Goal: Information Seeking & Learning: Get advice/opinions

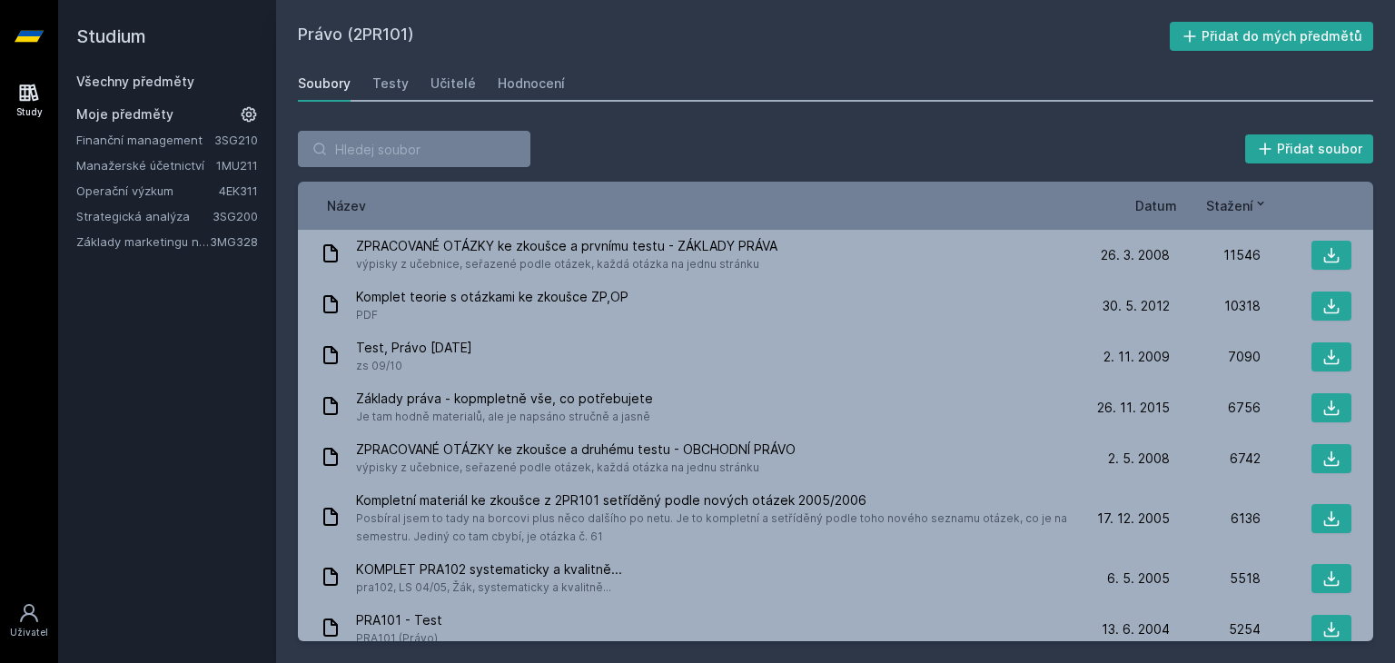
click at [124, 190] on link "Operační výzkum" at bounding box center [147, 191] width 143 height 18
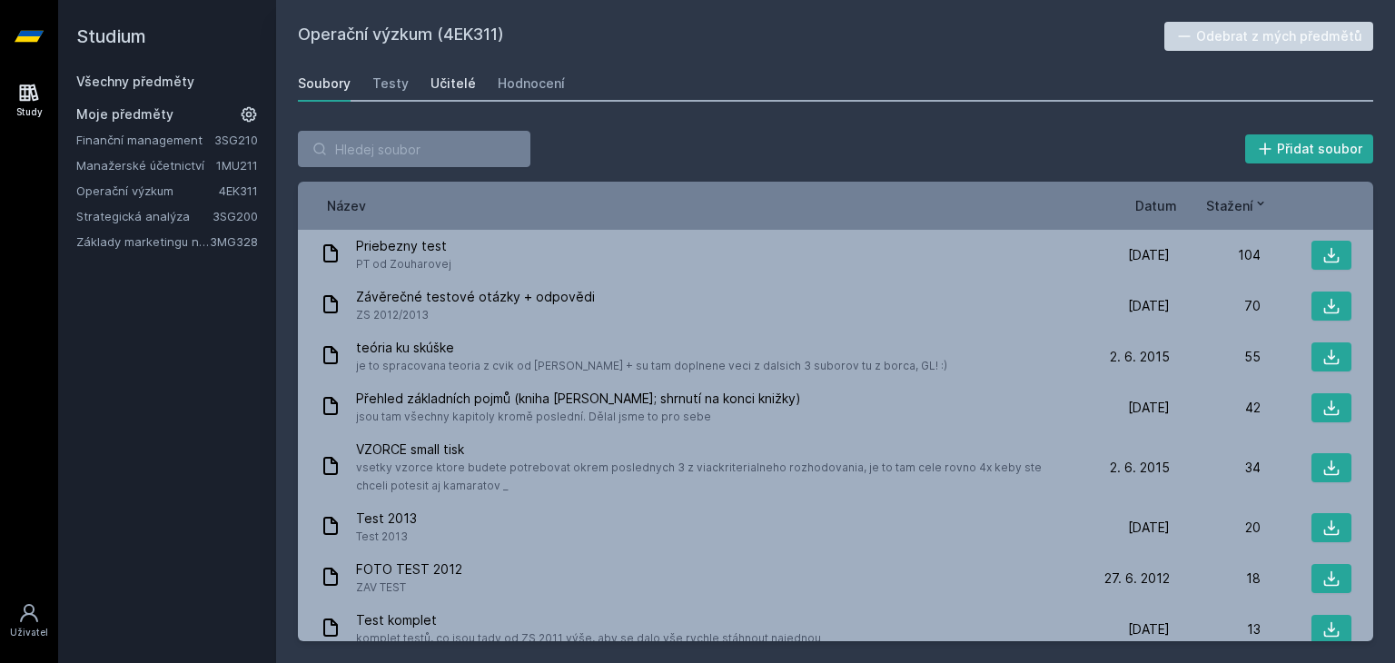
click at [431, 83] on div "Učitelé" at bounding box center [453, 83] width 45 height 18
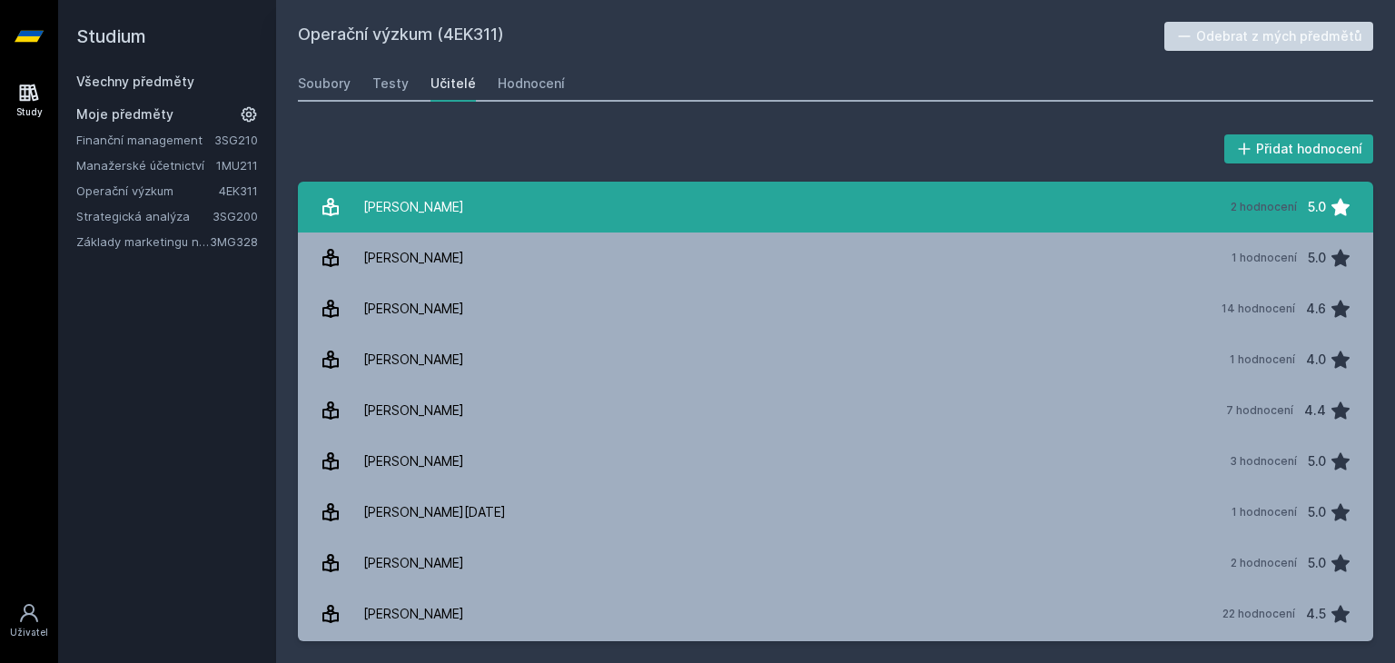
click at [482, 223] on link "[PERSON_NAME] 2 hodnocení 5.0" at bounding box center [836, 207] width 1076 height 51
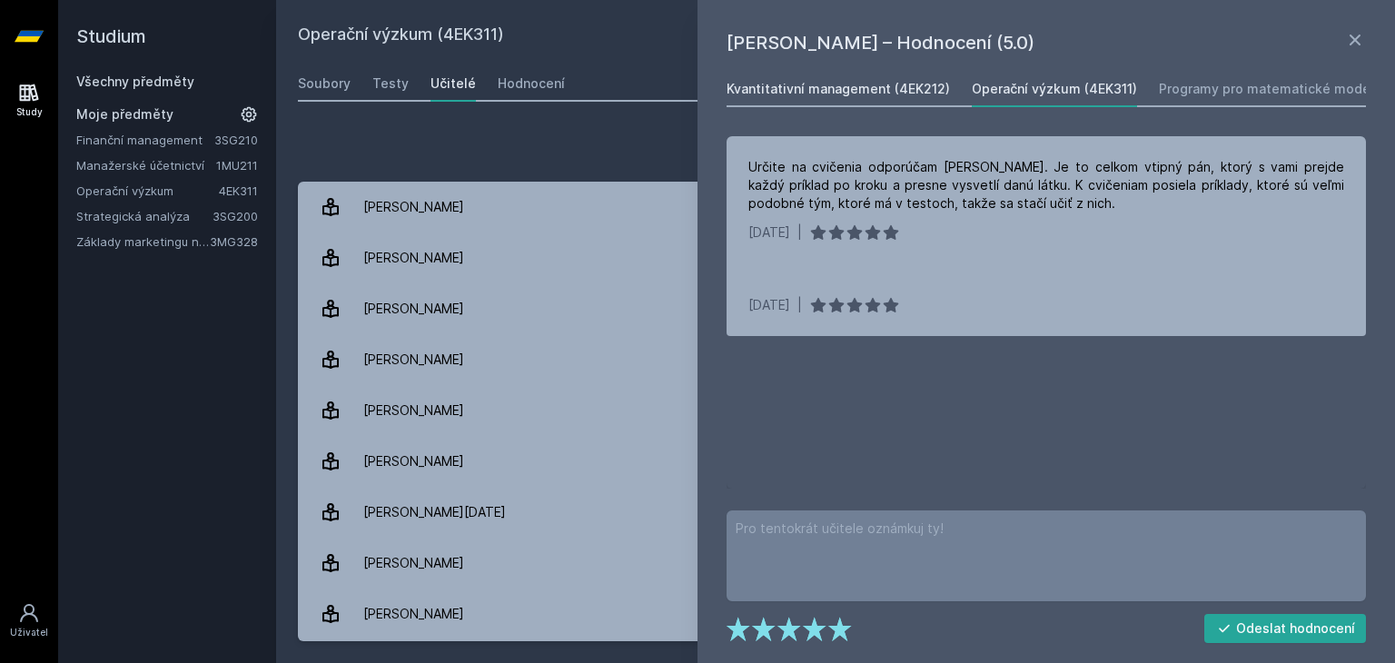
click at [898, 97] on div "Kvantitativní management (4EK212)" at bounding box center [838, 89] width 223 height 18
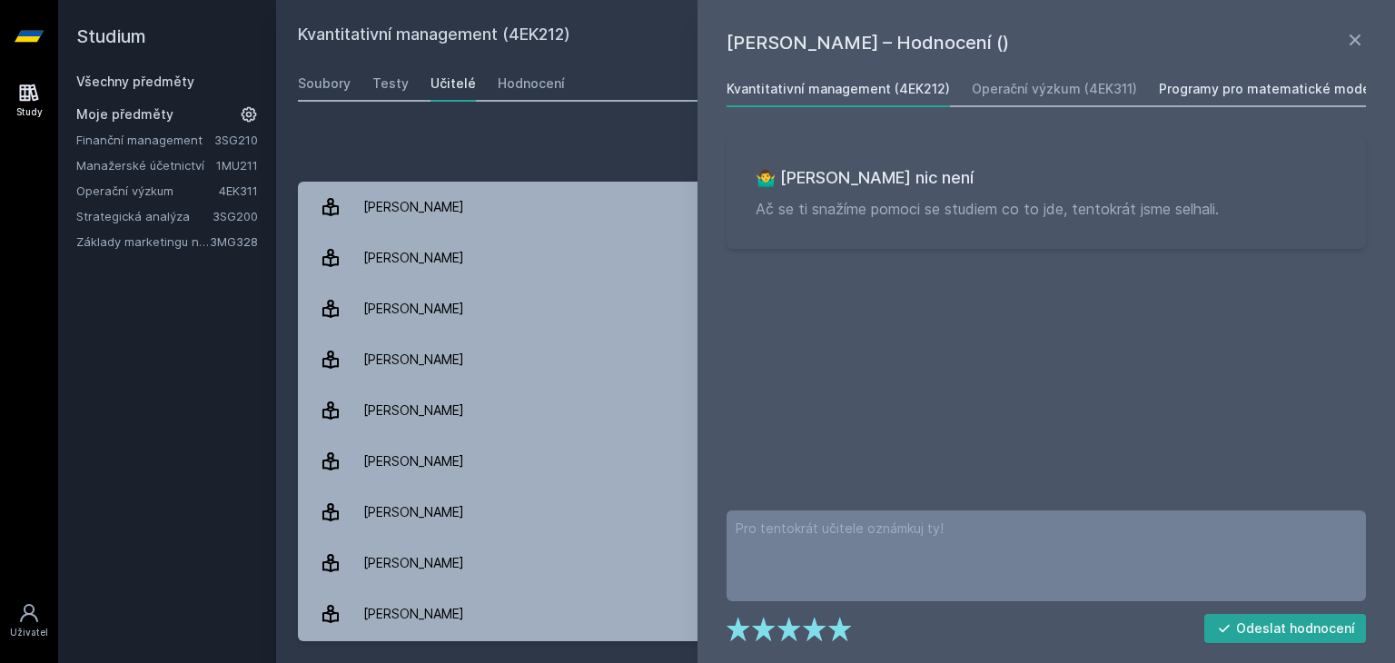
click at [1193, 99] on link "Programy pro matematické modelování (4EK313)" at bounding box center [1313, 89] width 308 height 36
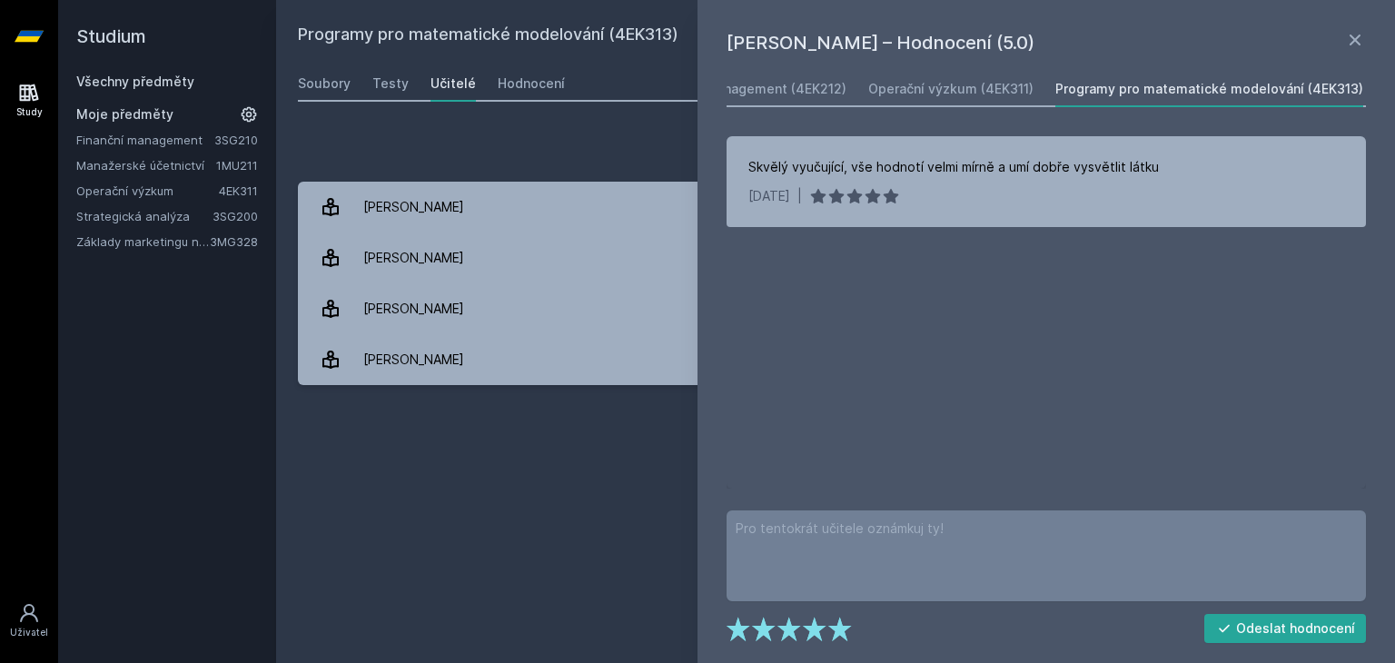
scroll to position [0, 251]
click at [1286, 93] on div "Řízení projektů (4EK411)" at bounding box center [1314, 89] width 153 height 18
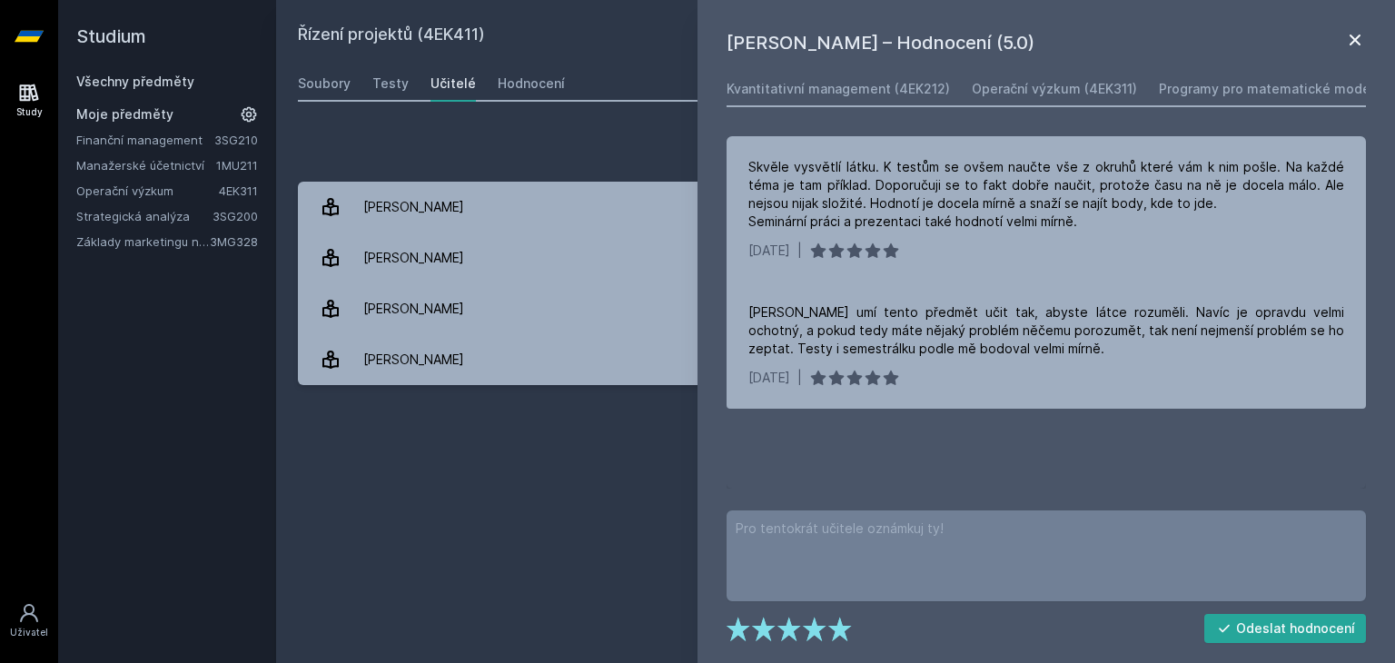
click at [1356, 42] on icon at bounding box center [1356, 40] width 22 height 22
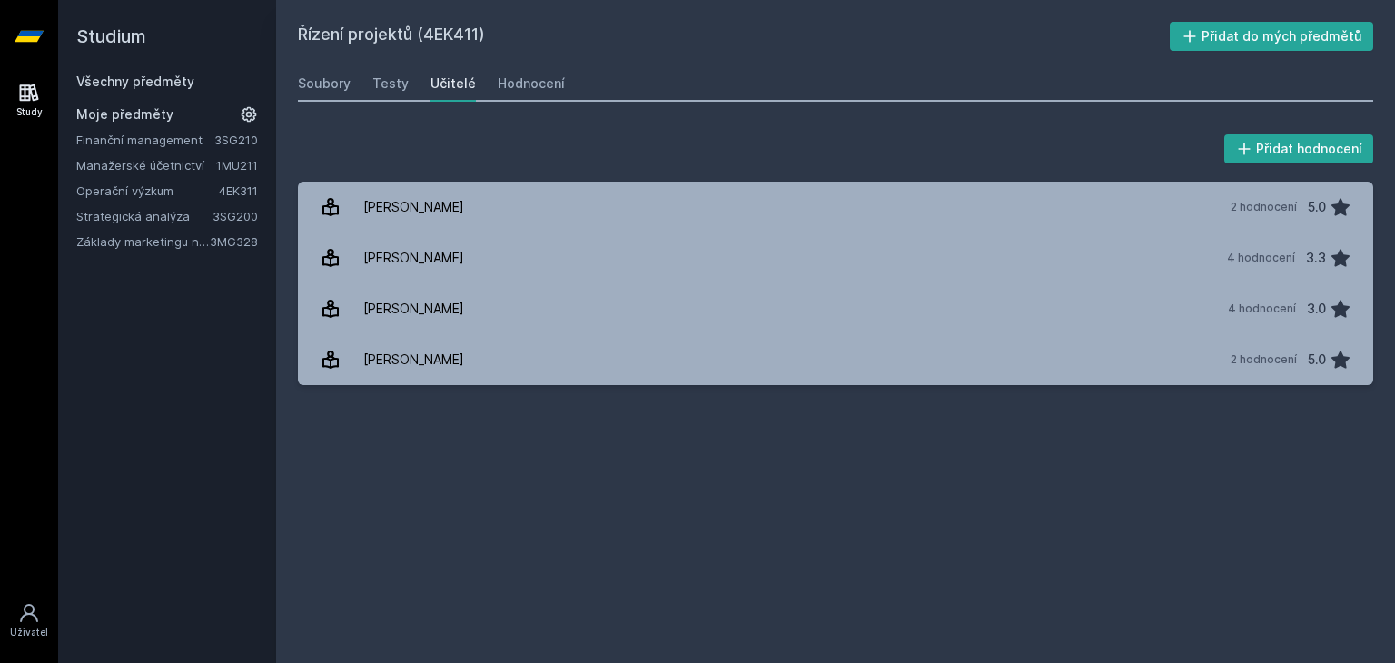
click at [142, 192] on link "Operační výzkum" at bounding box center [147, 191] width 143 height 18
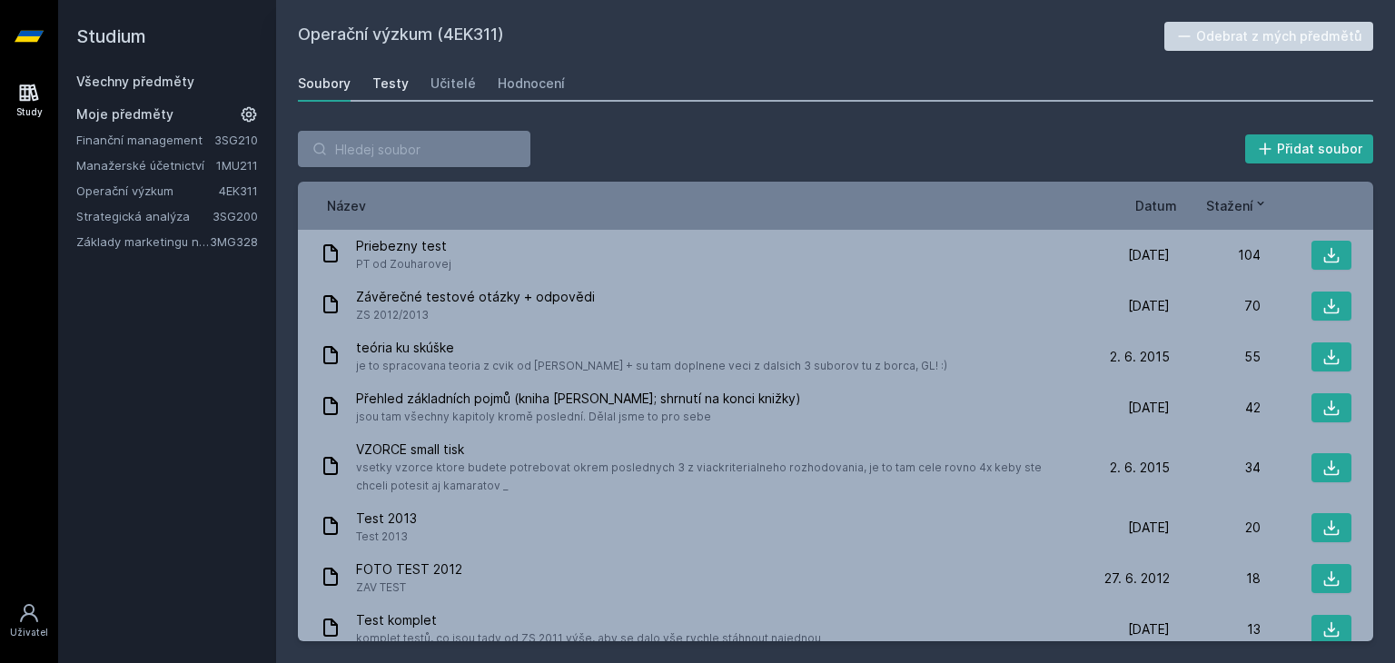
click at [396, 73] on link "Testy" at bounding box center [390, 83] width 36 height 36
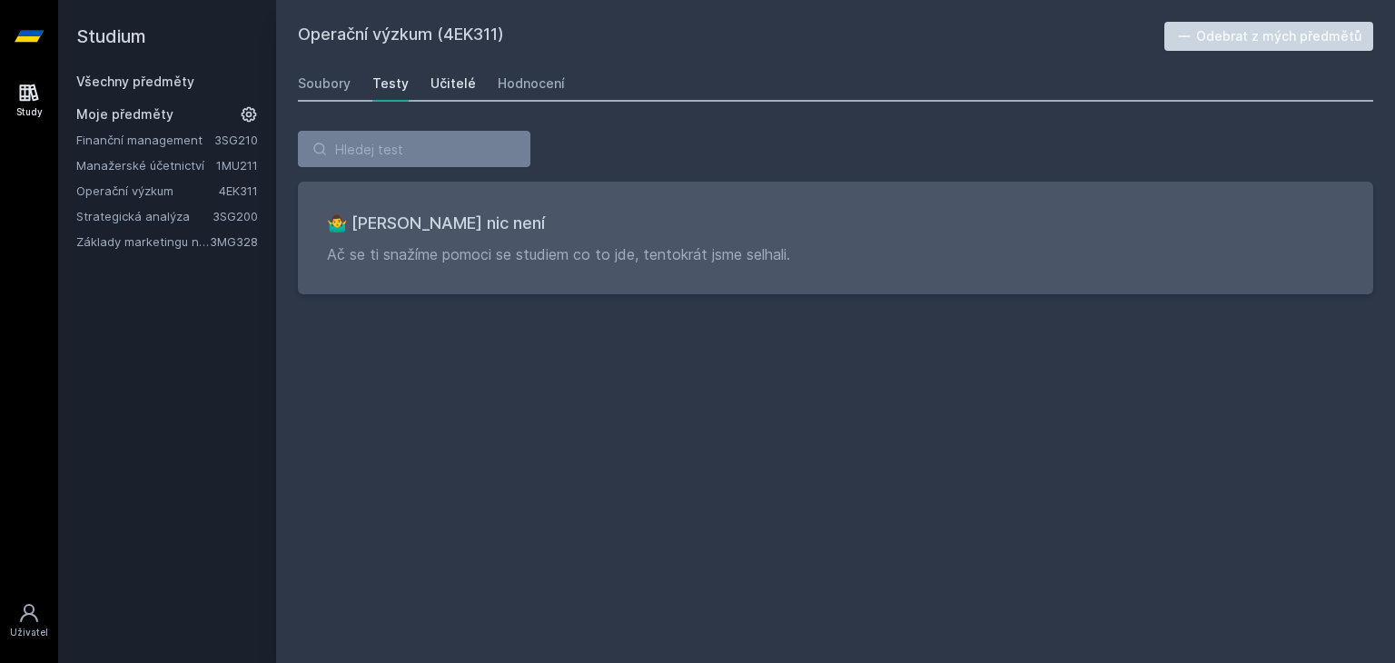
click at [450, 82] on div "Učitelé" at bounding box center [453, 83] width 45 height 18
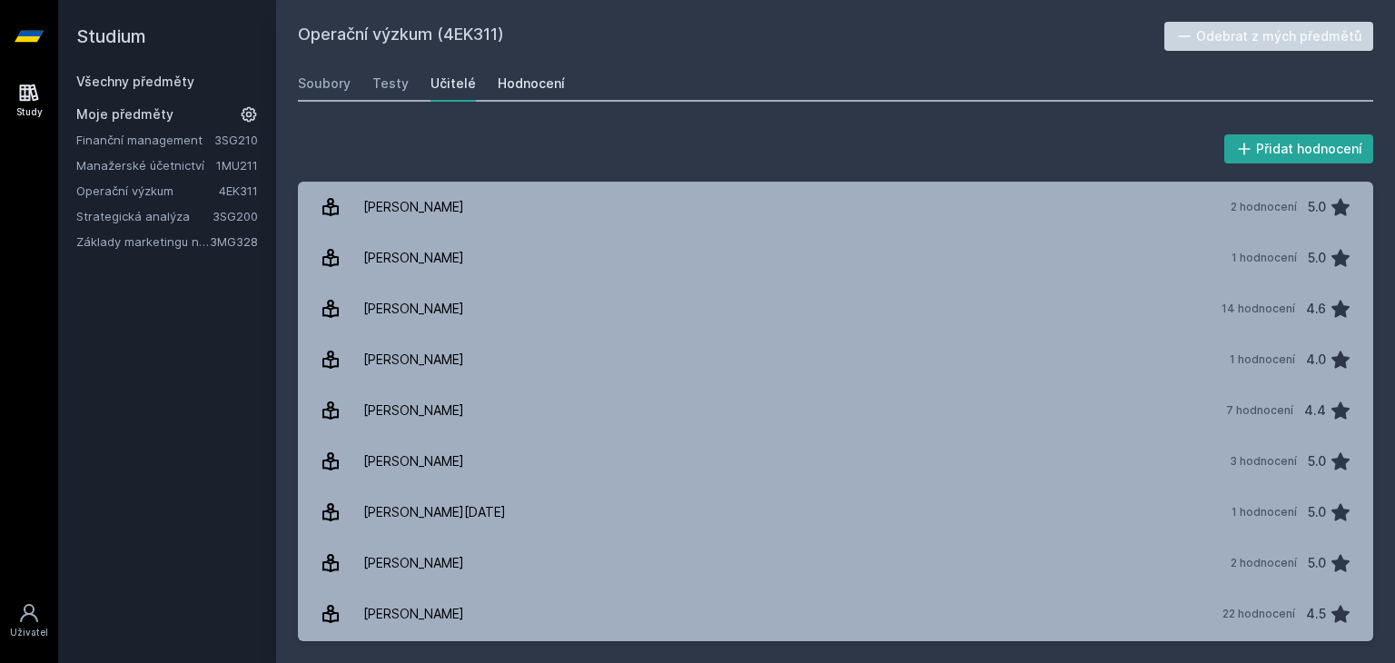
click at [505, 83] on div "Hodnocení" at bounding box center [531, 83] width 67 height 18
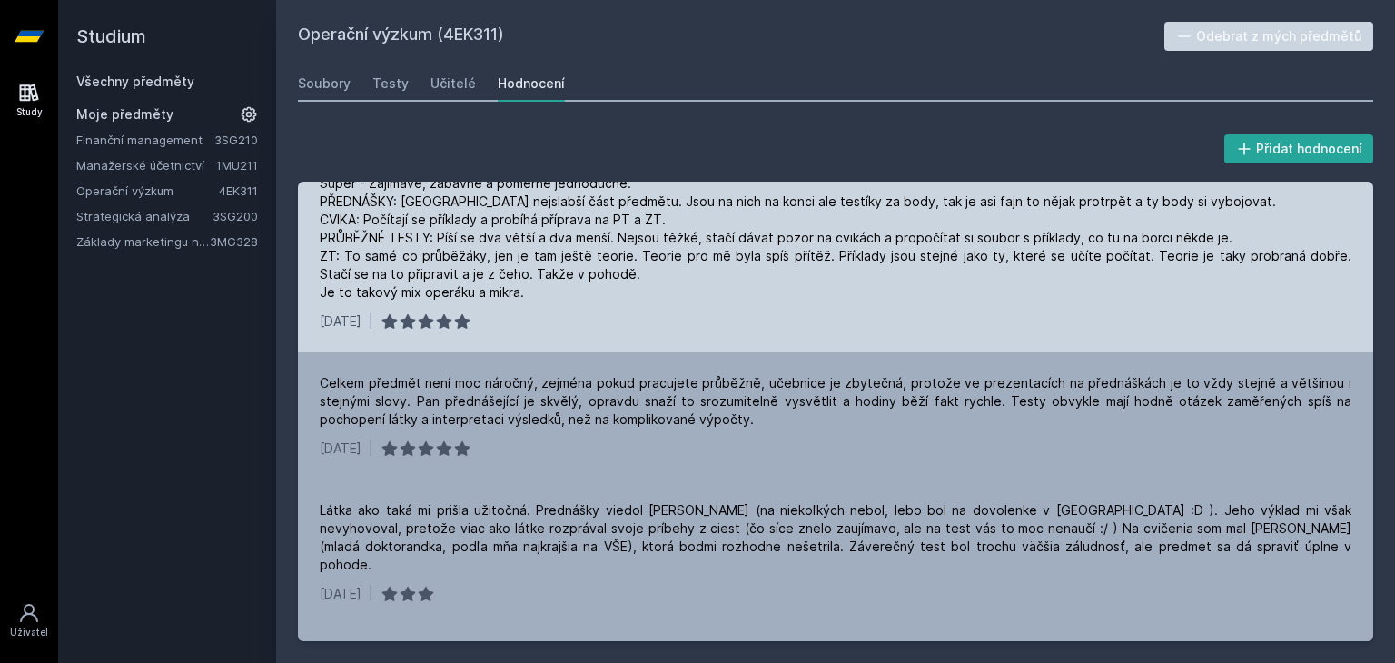
scroll to position [33, 0]
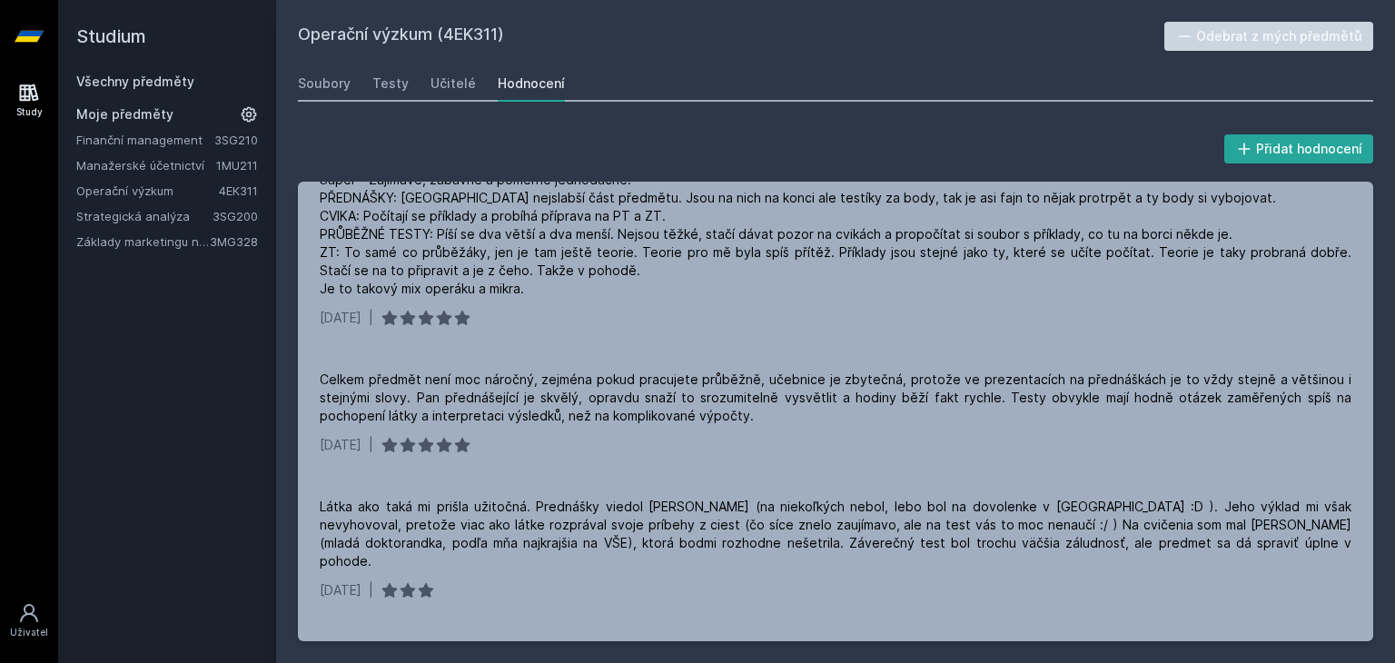
click at [116, 162] on link "Manažerské účetnictví" at bounding box center [146, 165] width 140 height 18
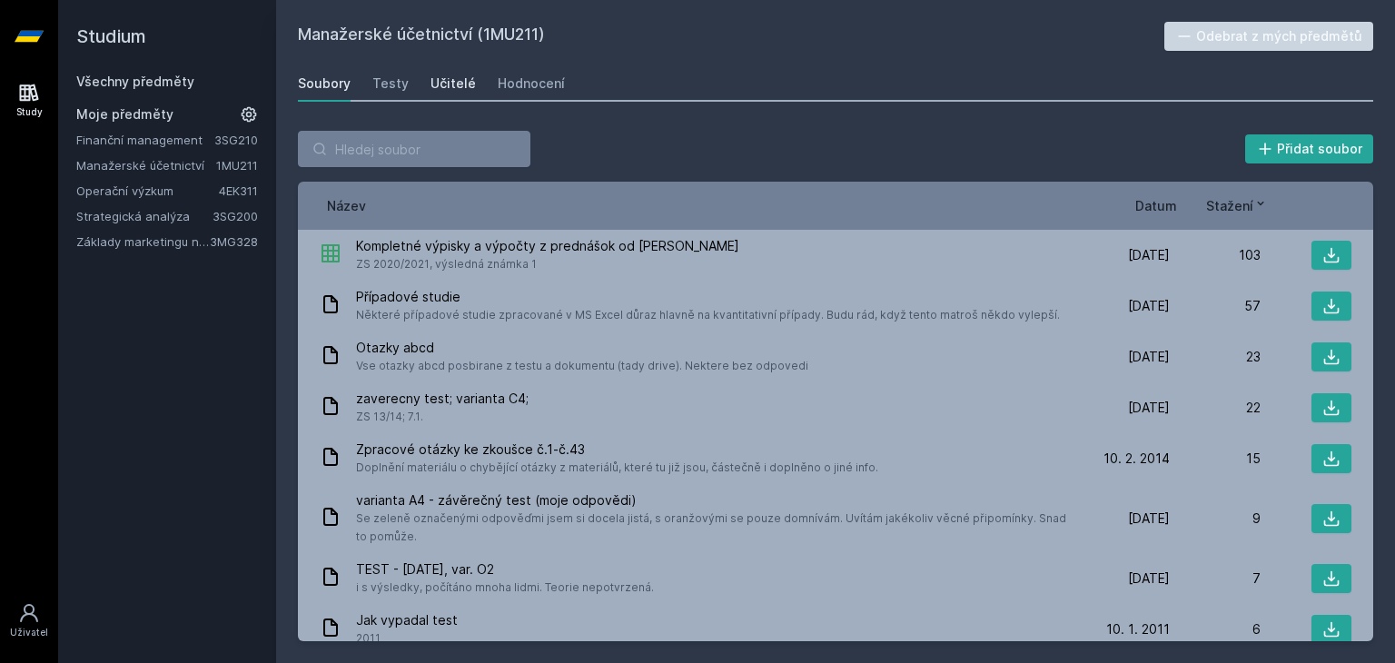
click at [447, 73] on link "Učitelé" at bounding box center [453, 83] width 45 height 36
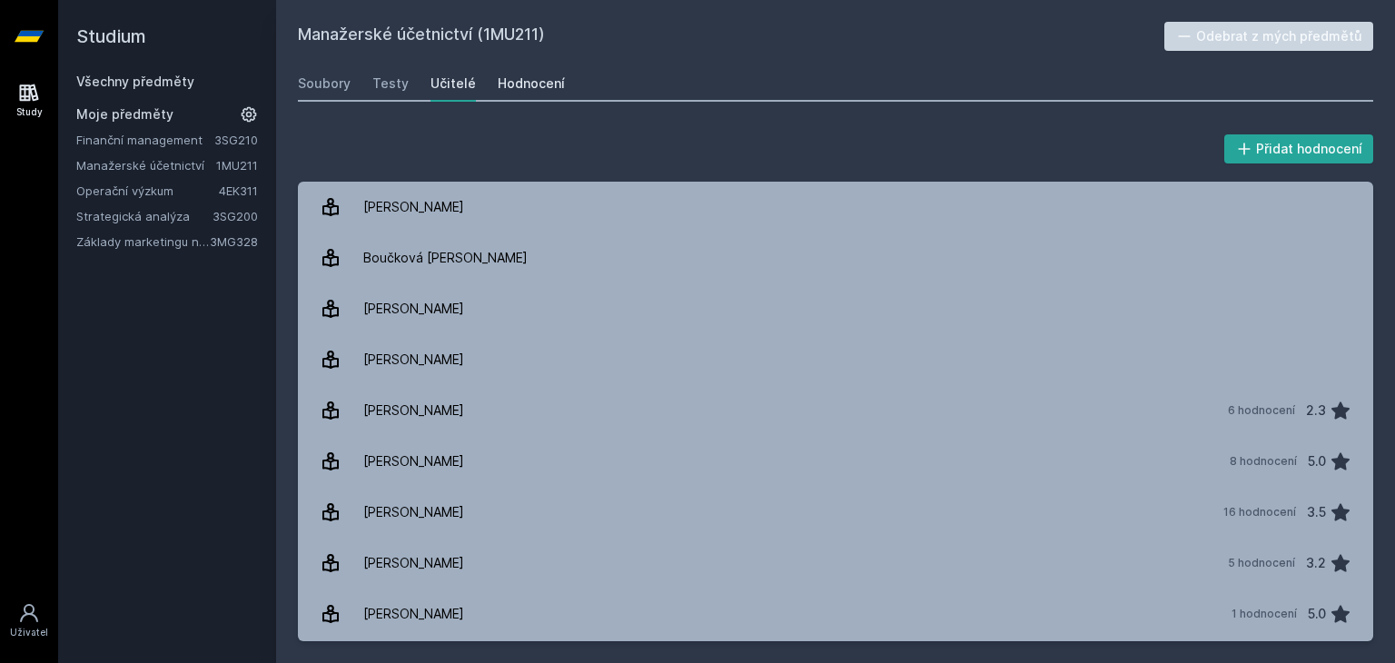
click at [498, 90] on div "Hodnocení" at bounding box center [531, 83] width 67 height 18
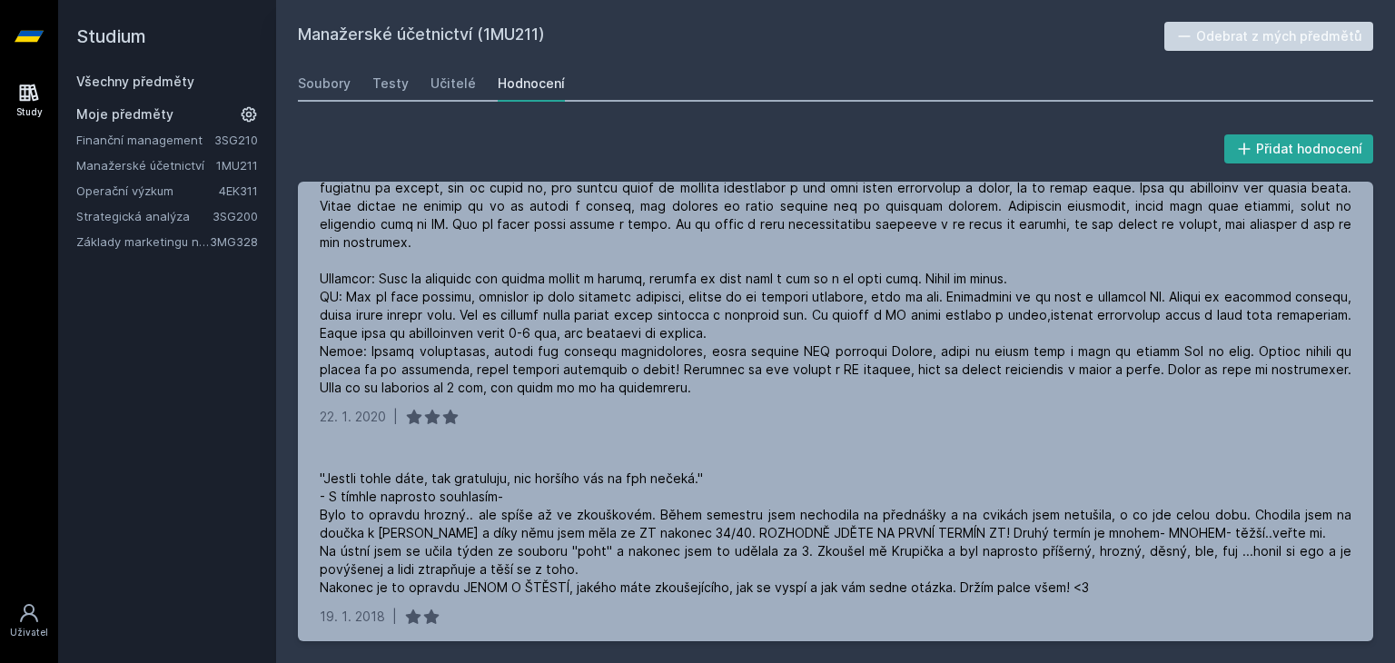
scroll to position [734, 0]
click at [156, 198] on link "Operační výzkum" at bounding box center [147, 191] width 143 height 18
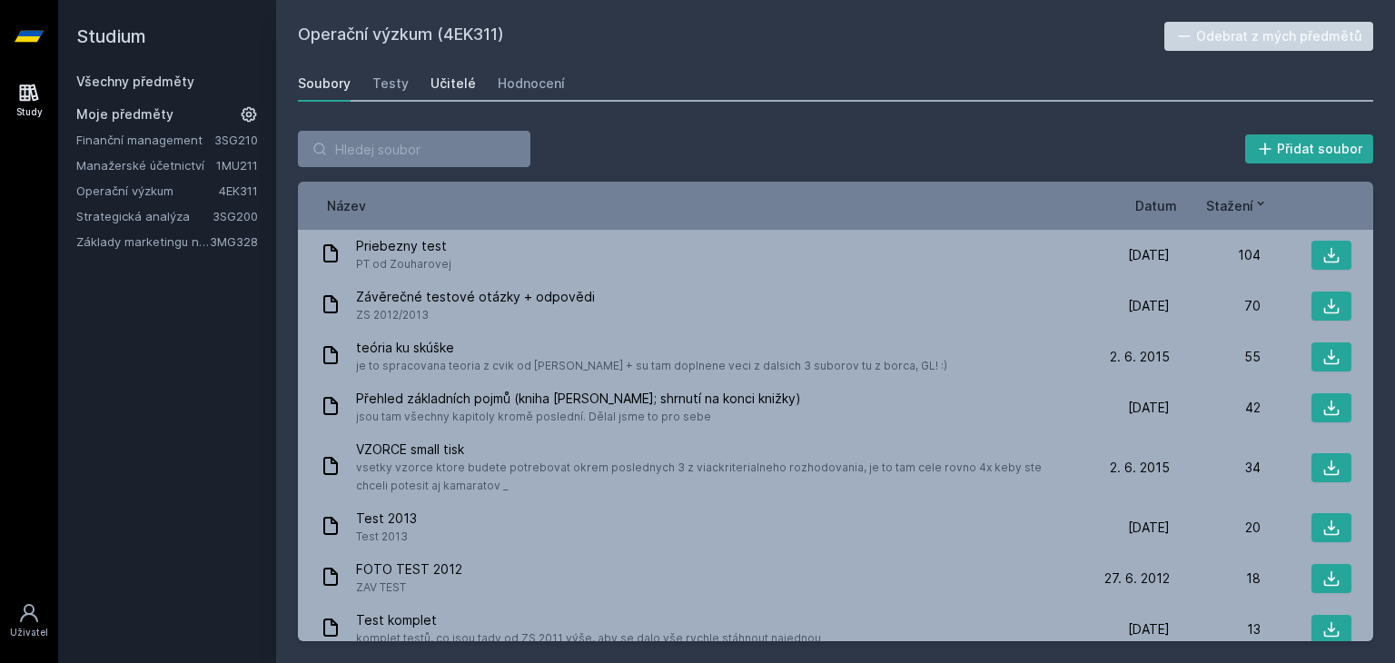
click at [462, 78] on div "Učitelé" at bounding box center [453, 83] width 45 height 18
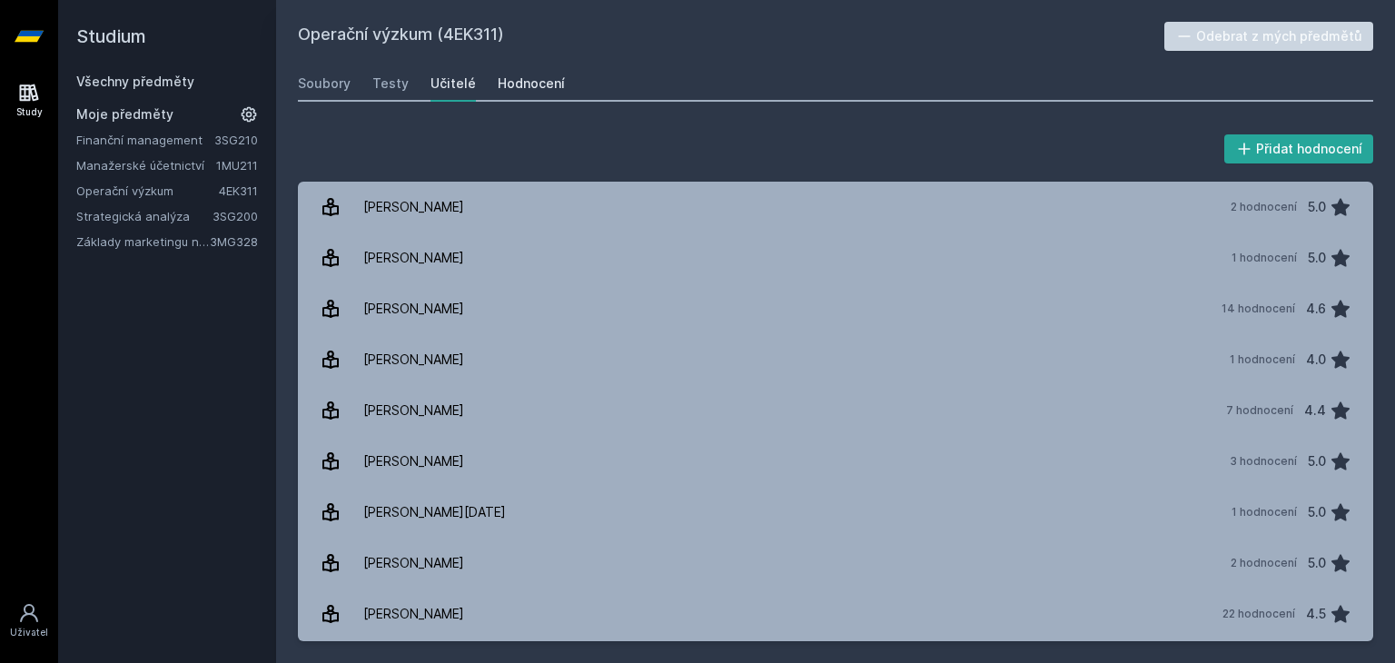
click at [511, 84] on div "Hodnocení" at bounding box center [531, 83] width 67 height 18
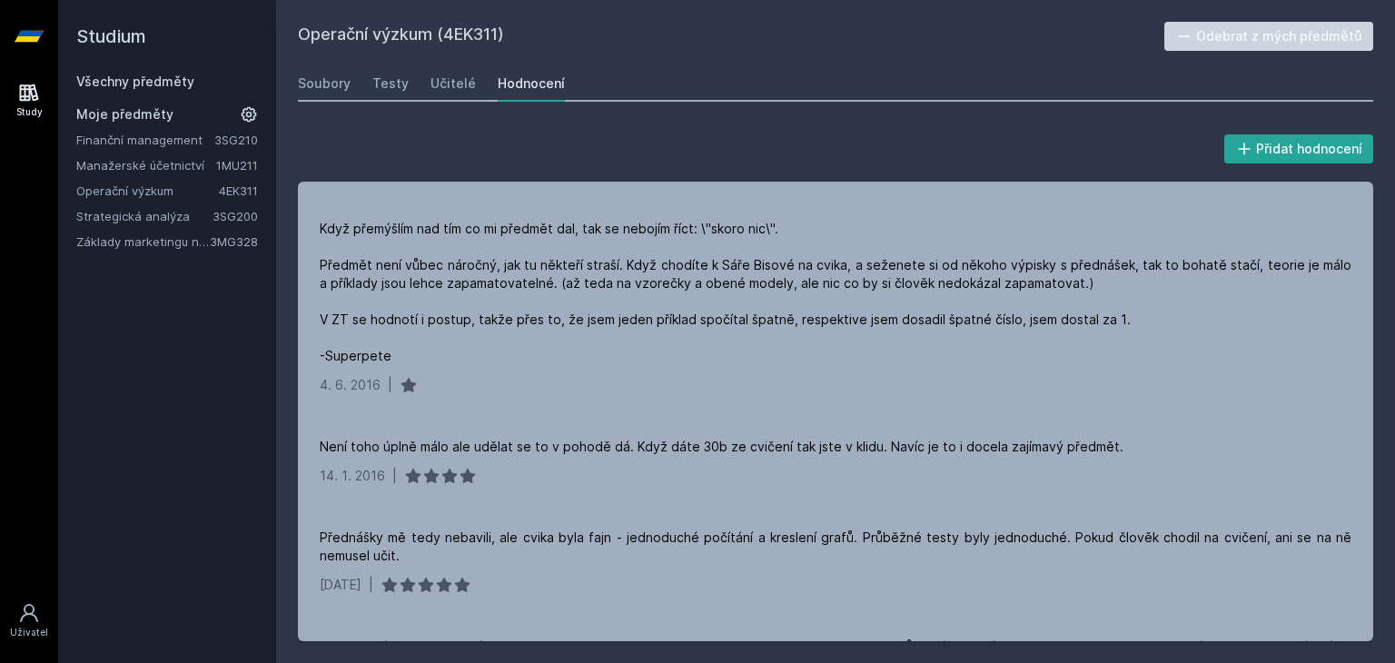
scroll to position [894, 0]
click at [149, 216] on link "Strategická analýza" at bounding box center [144, 216] width 136 height 18
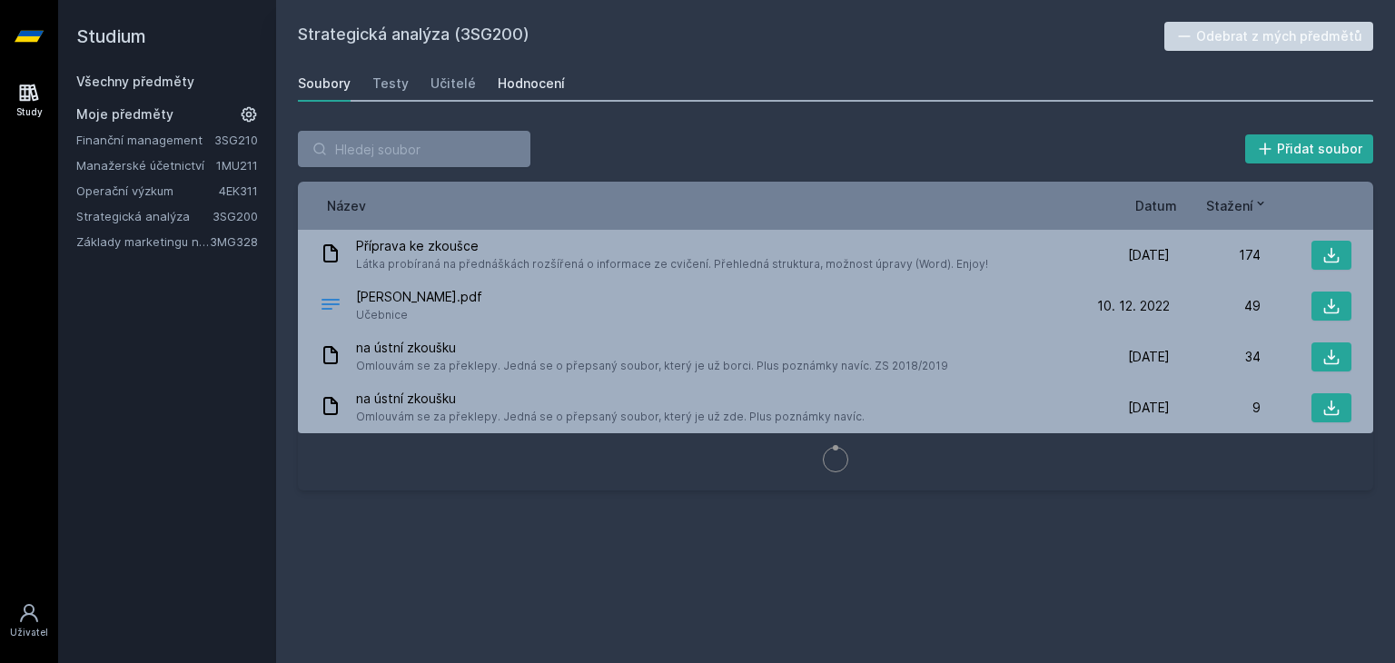
click at [499, 74] on div "Hodnocení" at bounding box center [531, 83] width 67 height 18
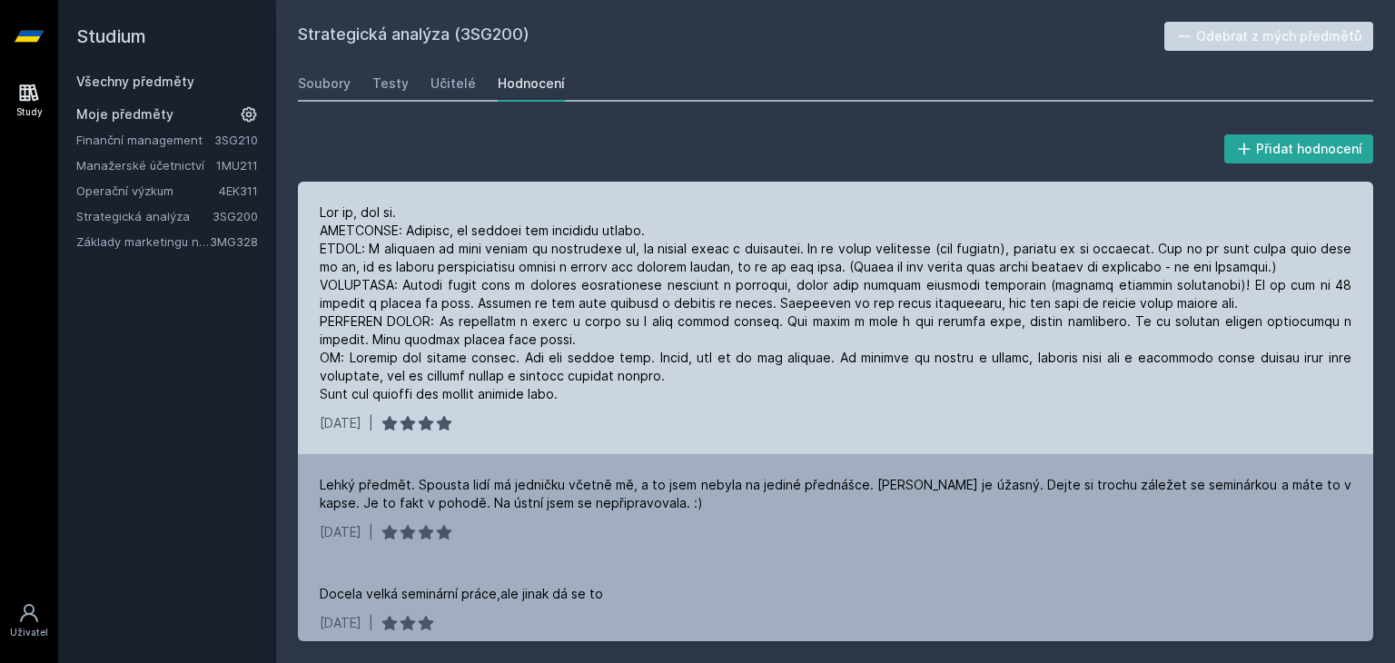
click at [500, 424] on div "[DATE] |" at bounding box center [836, 423] width 1032 height 18
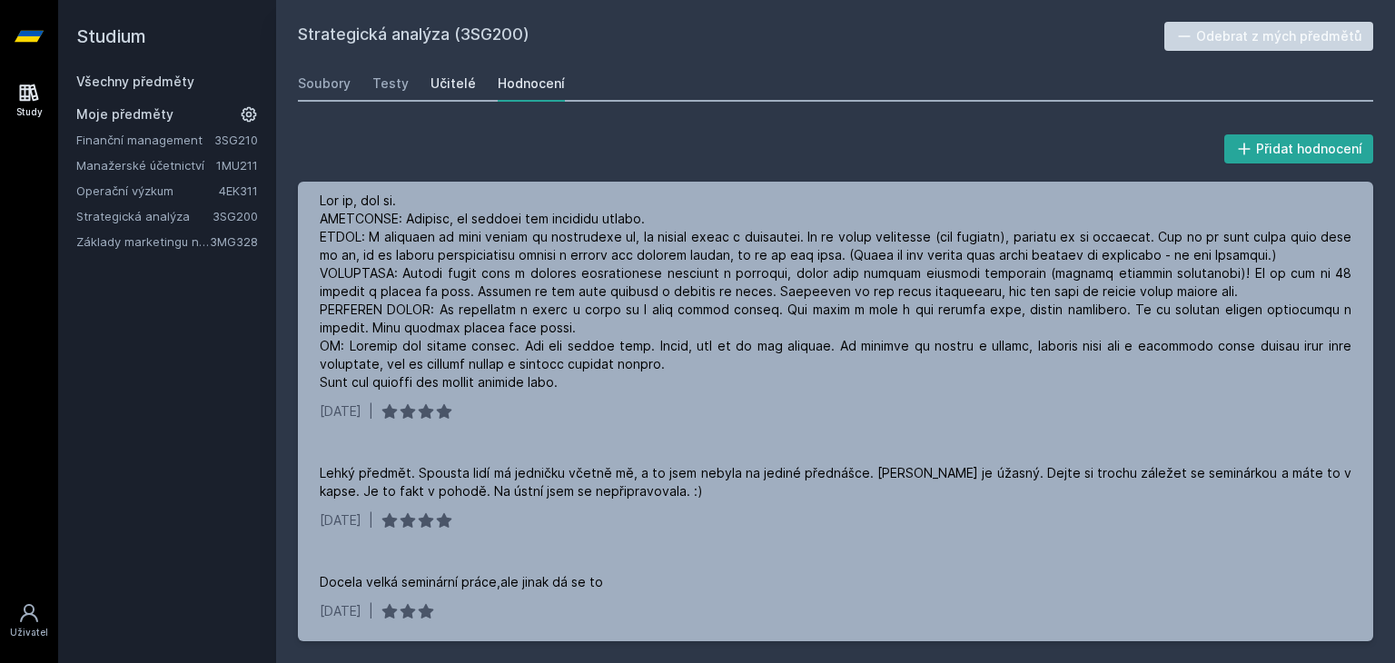
click at [443, 79] on div "Učitelé" at bounding box center [453, 83] width 45 height 18
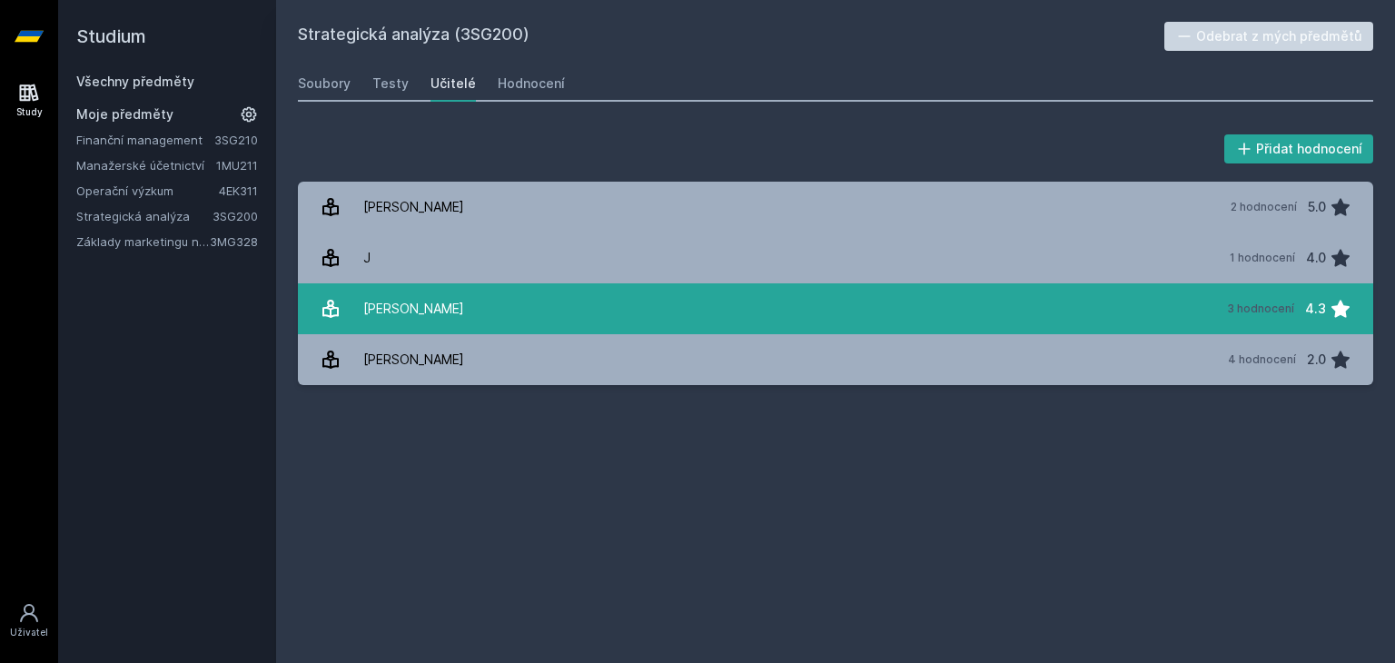
click at [459, 307] on link "[PERSON_NAME] 3 hodnocení 4.3" at bounding box center [836, 308] width 1076 height 51
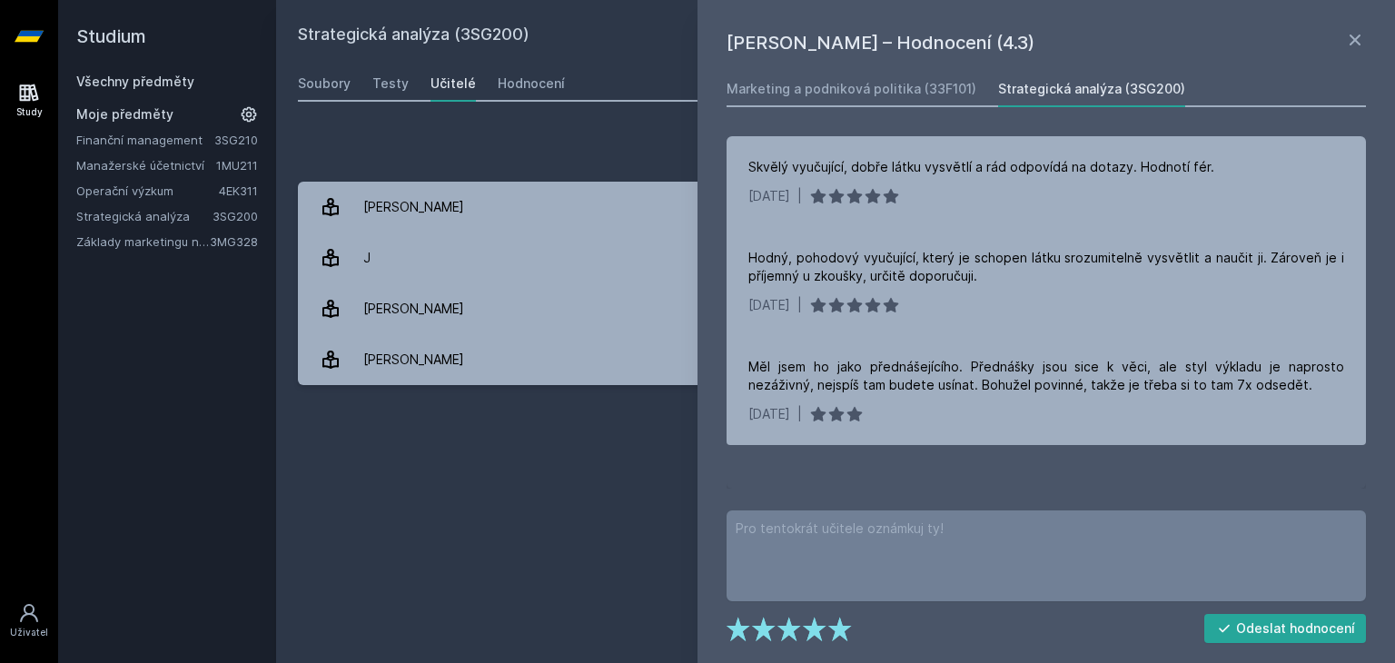
click at [643, 425] on div "Strategická analýza (3SG200) Odebrat z mých předmětů [GEOGRAPHIC_DATA] Testy Uč…" at bounding box center [836, 332] width 1076 height 620
click at [129, 198] on link "Operační výzkum" at bounding box center [147, 191] width 143 height 18
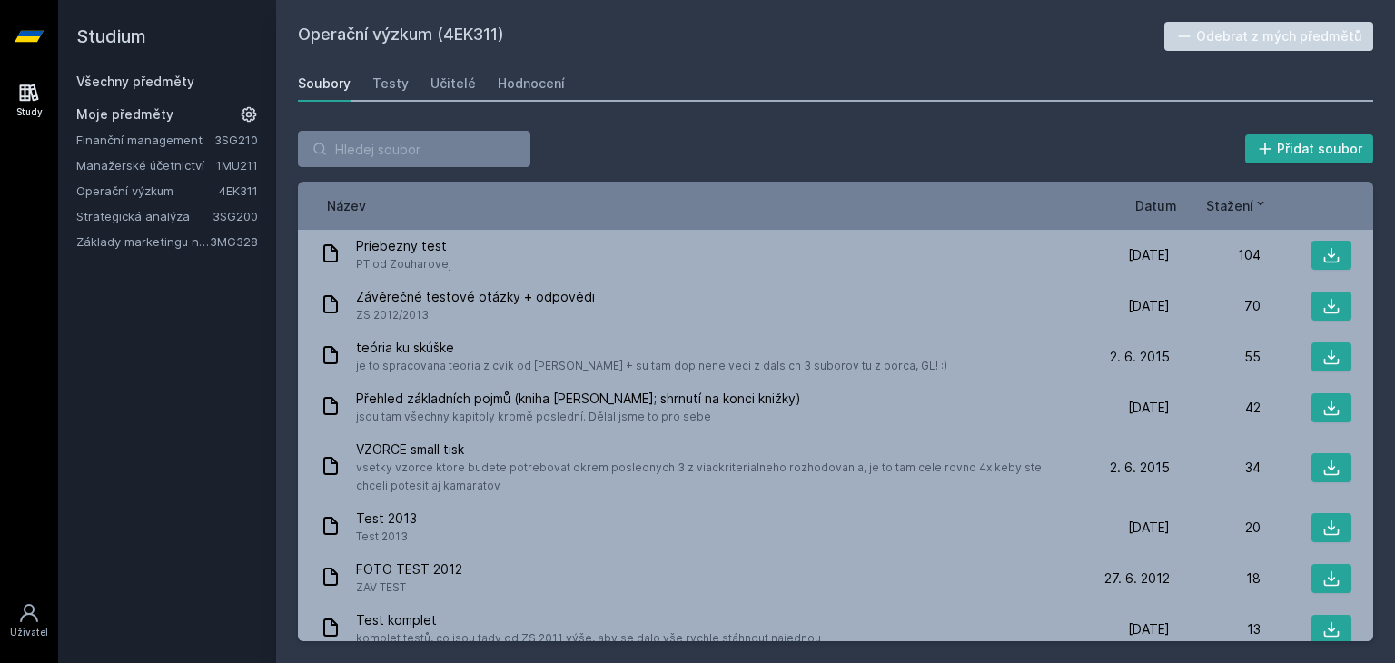
click at [144, 239] on link "Základy marketingu na internetu" at bounding box center [143, 242] width 134 height 18
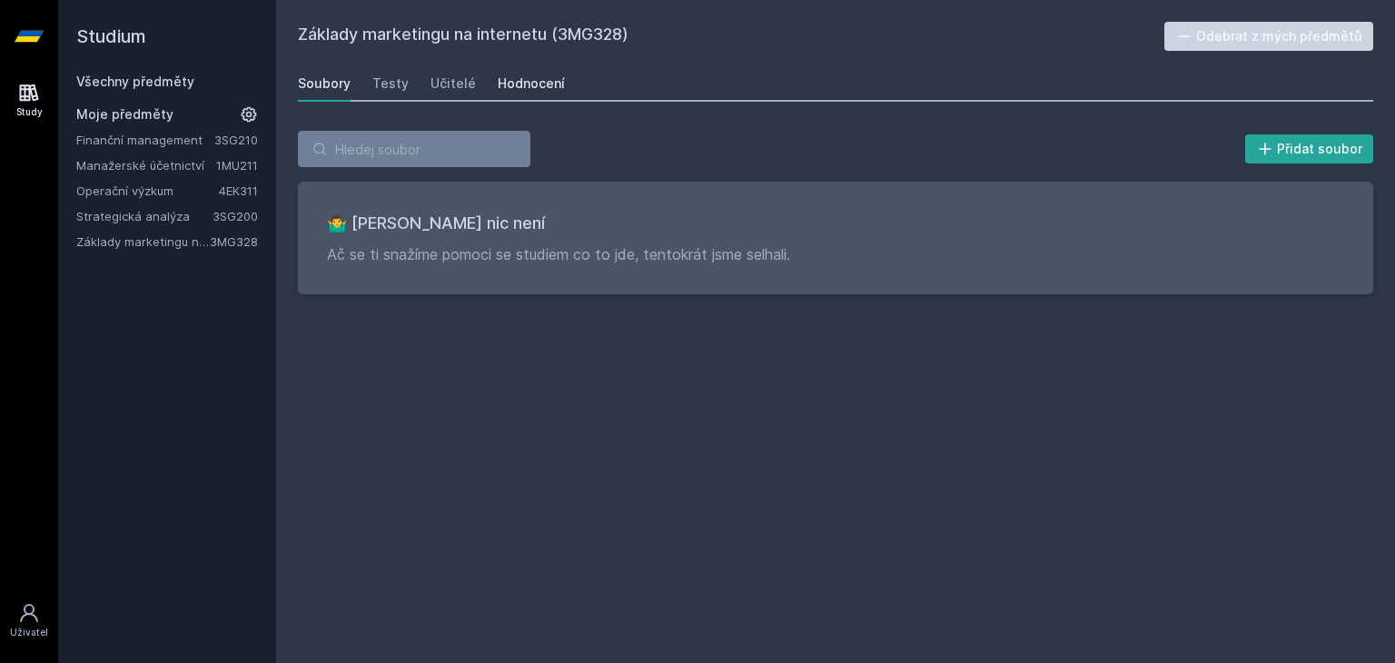
click at [512, 84] on div "Hodnocení" at bounding box center [531, 83] width 67 height 18
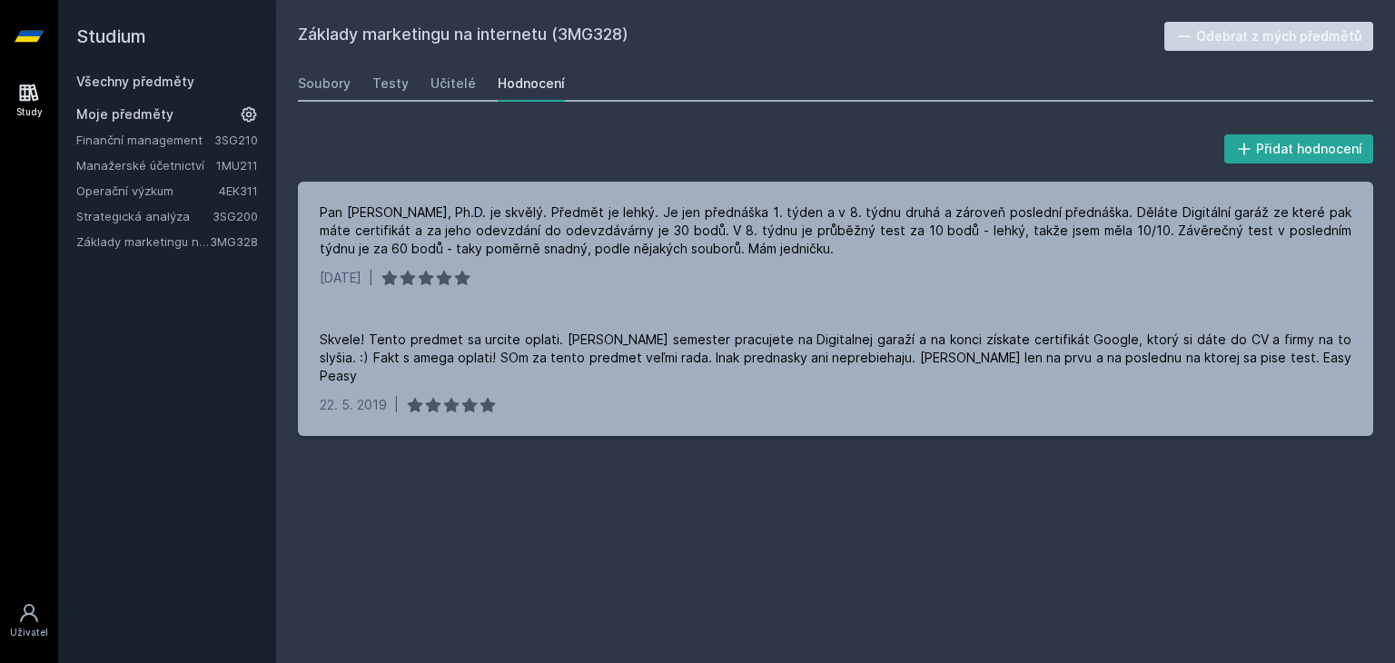
click at [148, 143] on link "Finanční management" at bounding box center [145, 140] width 138 height 18
